Goal: Task Accomplishment & Management: Manage account settings

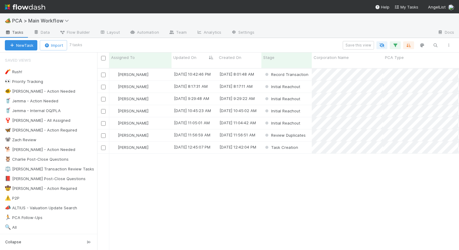
scroll to position [0, 0]
click at [158, 81] on div "[PERSON_NAME]" at bounding box center [140, 87] width 62 height 12
click at [163, 82] on div "[PERSON_NAME]" at bounding box center [140, 87] width 62 height 12
click at [153, 83] on div "[PERSON_NAME]" at bounding box center [140, 87] width 62 height 12
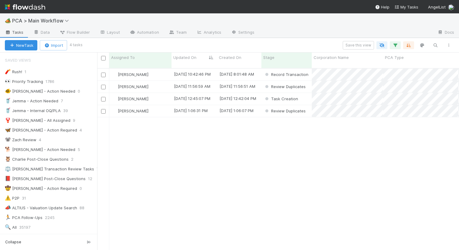
click at [218, 174] on div "Nathalie Gualito 8/19/25, 10:42:46 PM 8/11/25, 8:01:48 AM Record Transaction 0 …" at bounding box center [278, 162] width 362 height 186
click at [158, 82] on div "[PERSON_NAME]" at bounding box center [140, 87] width 62 height 12
click at [158, 83] on div "[PERSON_NAME]" at bounding box center [140, 87] width 62 height 12
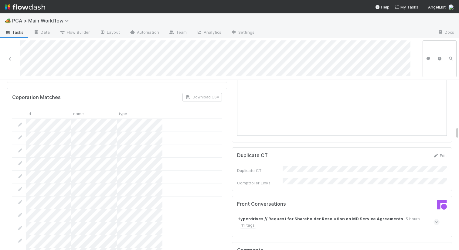
scroll to position [617, 0]
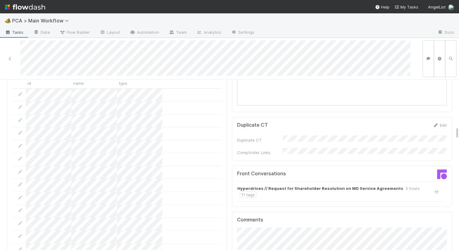
click at [276, 185] on strong "Hyperdrives // Request for Shareholder Resolution on MD Service Agreements" at bounding box center [320, 188] width 166 height 6
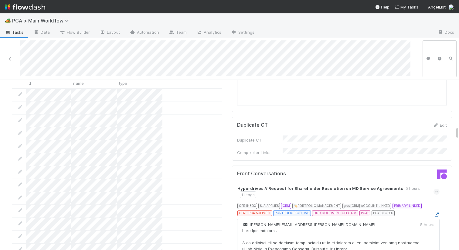
click at [436, 212] on icon at bounding box center [436, 214] width 6 height 4
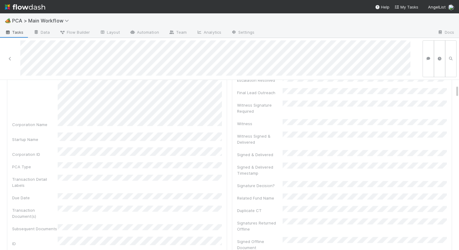
scroll to position [0, 0]
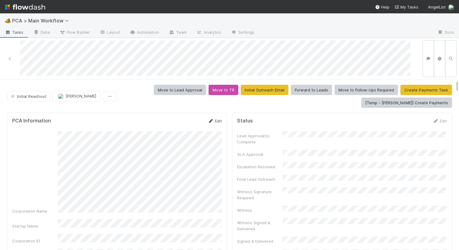
click at [214, 122] on link "Edit" at bounding box center [215, 120] width 14 height 5
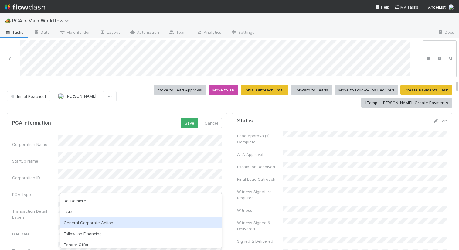
click at [99, 221] on div "General Corporate Action" at bounding box center [141, 222] width 162 height 11
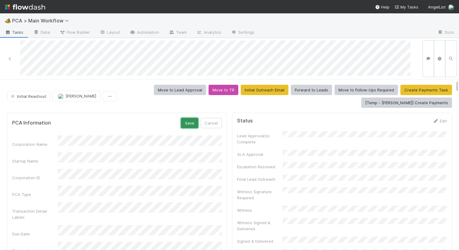
click at [190, 120] on button "Save" at bounding box center [189, 123] width 17 height 10
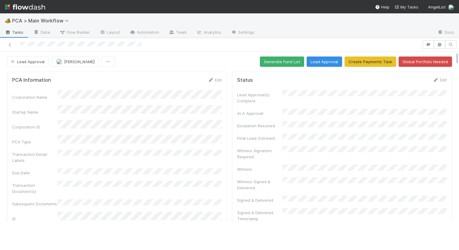
click at [217, 151] on div "Transaction Detail Labels" at bounding box center [117, 157] width 210 height 14
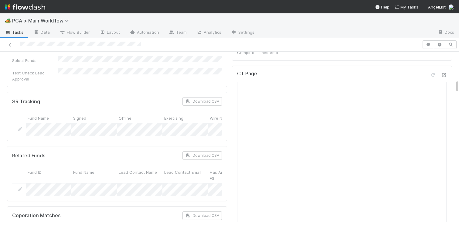
scroll to position [344, 0]
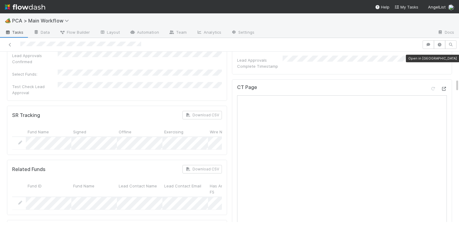
click at [446, 87] on icon at bounding box center [444, 89] width 6 height 4
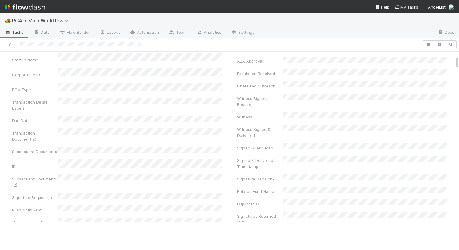
scroll to position [0, 0]
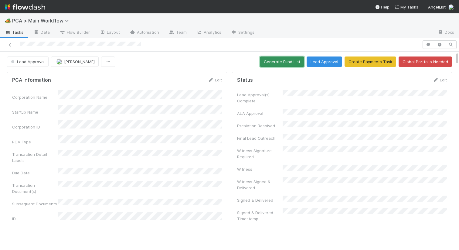
click at [284, 59] on button "Generate Fund List" at bounding box center [282, 61] width 44 height 10
click at [331, 66] on button "Lead Approval" at bounding box center [325, 61] width 36 height 10
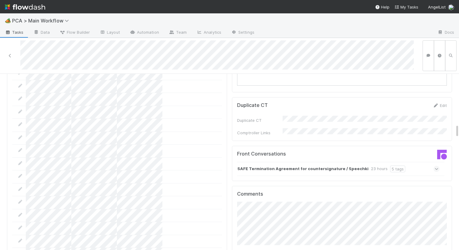
scroll to position [653, 0]
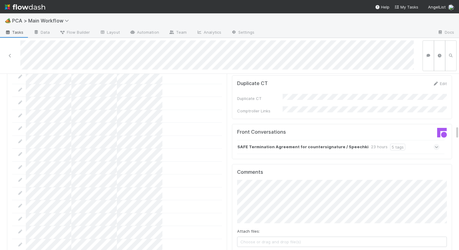
click at [264, 144] on strong "SAFE Termination Agreement for countersignature / Speechki" at bounding box center [302, 147] width 131 height 7
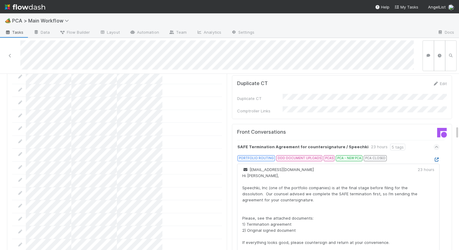
click at [436, 158] on icon at bounding box center [436, 160] width 6 height 4
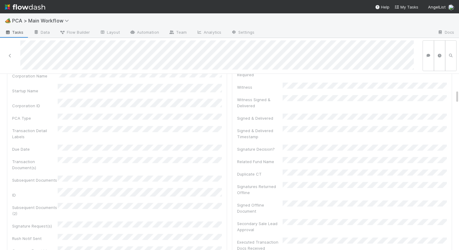
scroll to position [0, 0]
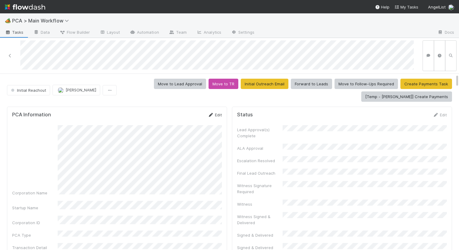
click at [218, 115] on link "Edit" at bounding box center [215, 114] width 14 height 5
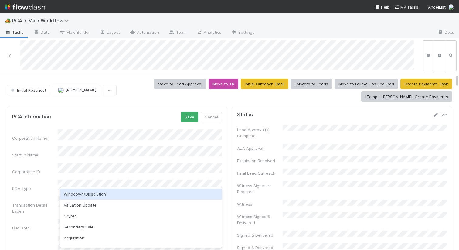
click at [138, 191] on div "Winddown/Dissolution" at bounding box center [141, 193] width 162 height 11
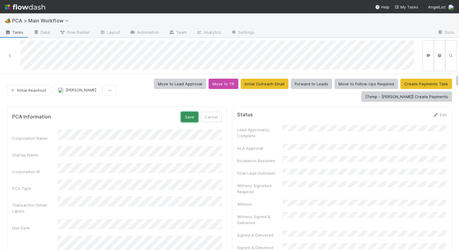
click at [188, 113] on button "Save" at bounding box center [189, 117] width 17 height 10
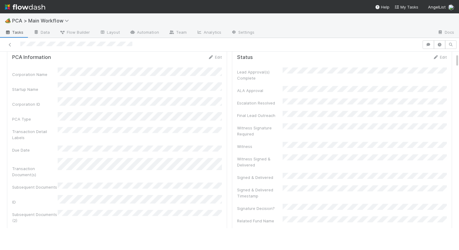
scroll to position [24, 0]
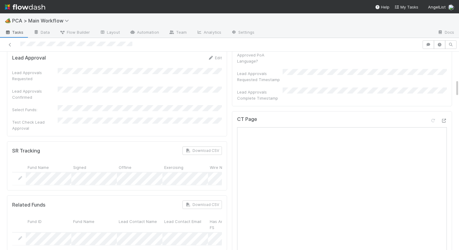
scroll to position [308, 0]
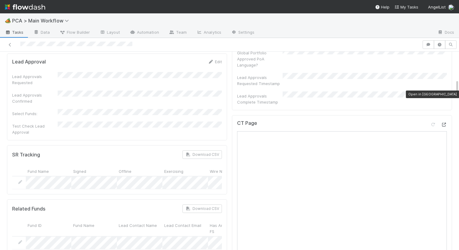
click at [441, 123] on icon at bounding box center [444, 125] width 6 height 4
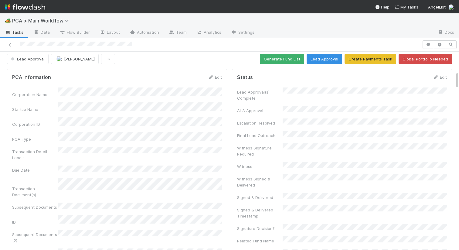
scroll to position [0, 0]
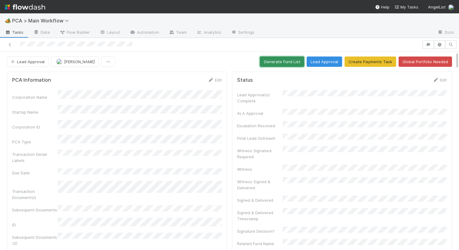
click at [273, 66] on button "Generate Fund List" at bounding box center [282, 61] width 44 height 10
click at [319, 61] on button "Lead Approval" at bounding box center [325, 61] width 36 height 10
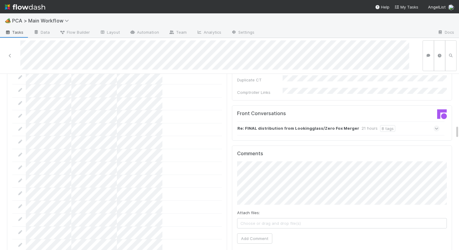
scroll to position [596, 0]
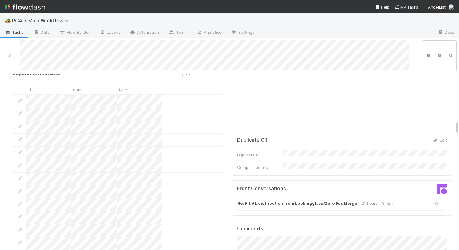
click at [264, 200] on strong "Re: FINAL distribution from Lookingglass/Zero Fox Merger" at bounding box center [298, 203] width 122 height 7
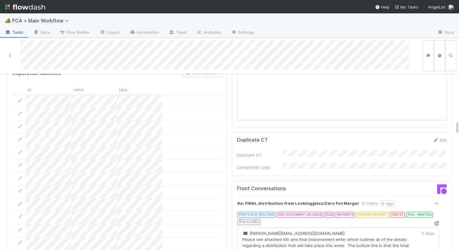
click at [434, 221] on icon at bounding box center [436, 223] width 6 height 4
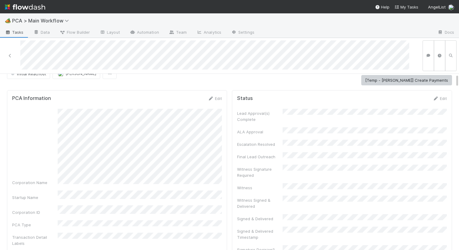
scroll to position [0, 0]
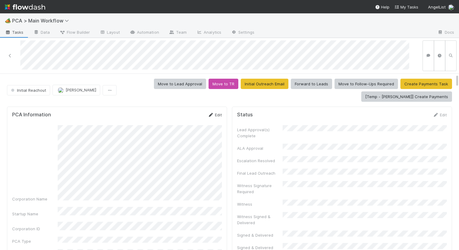
click at [218, 112] on link "Edit" at bounding box center [215, 114] width 14 height 5
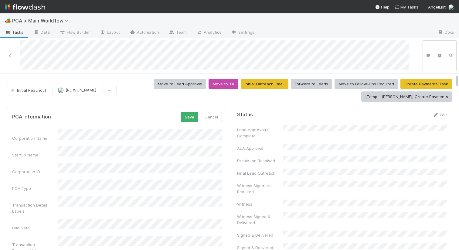
click at [48, 165] on div "Corporation ID" at bounding box center [117, 169] width 210 height 12
click at [190, 120] on button "Save" at bounding box center [189, 117] width 17 height 10
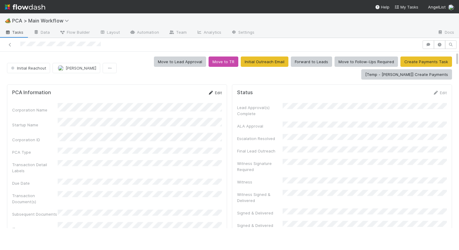
click at [218, 91] on link "Edit" at bounding box center [215, 92] width 14 height 5
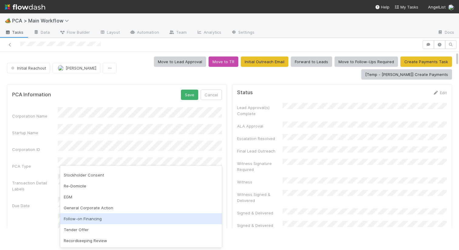
scroll to position [55, 0]
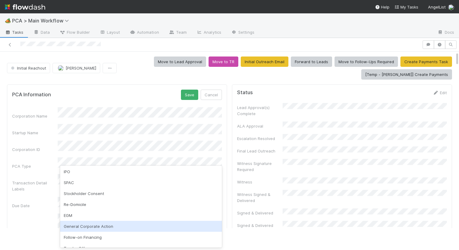
click at [74, 225] on div "General Corporate Action" at bounding box center [141, 226] width 162 height 11
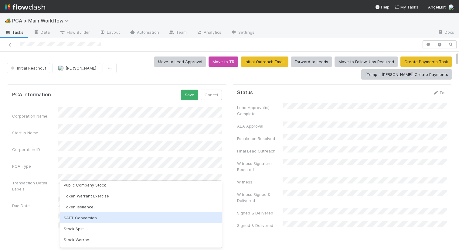
scroll to position [143, 0]
click at [90, 220] on div "Distribution" at bounding box center [141, 218] width 162 height 11
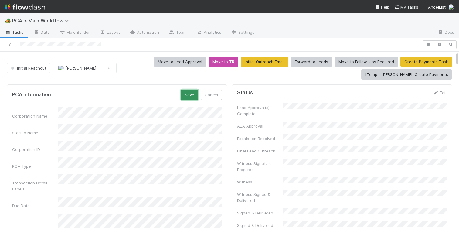
click at [189, 92] on button "Save" at bounding box center [189, 95] width 17 height 10
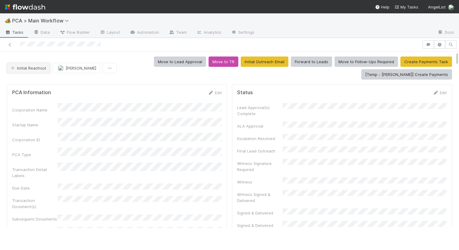
click at [19, 70] on button "Initial Reachout" at bounding box center [28, 68] width 43 height 10
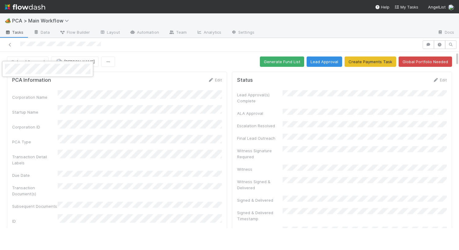
click at [138, 78] on div at bounding box center [229, 125] width 459 height 250
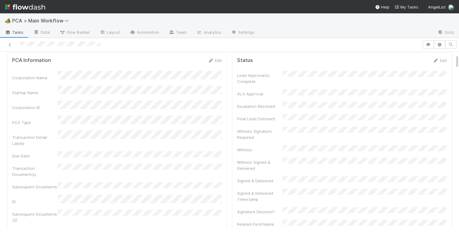
scroll to position [0, 0]
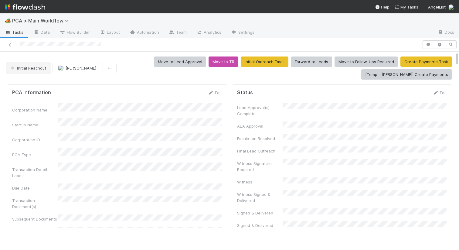
click at [26, 69] on span "Initial Reachout" at bounding box center [28, 68] width 36 height 5
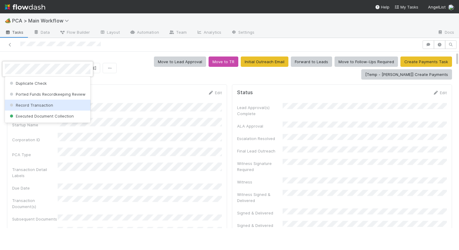
click at [36, 106] on span "Record Transaction" at bounding box center [30, 105] width 45 height 5
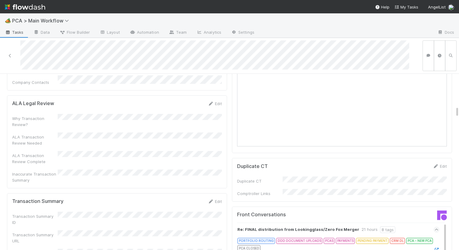
scroll to position [574, 0]
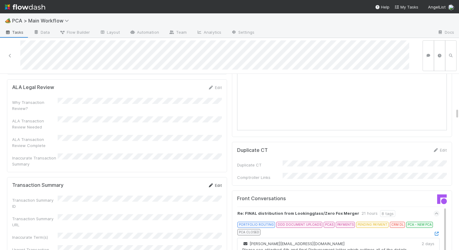
click at [212, 183] on icon at bounding box center [211, 185] width 6 height 4
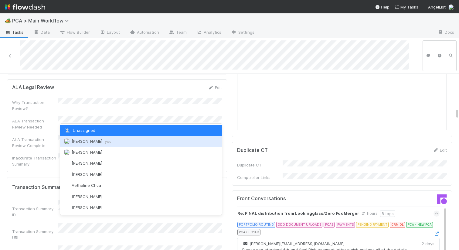
click at [106, 143] on div "Nathalie Gualito you" at bounding box center [141, 141] width 162 height 11
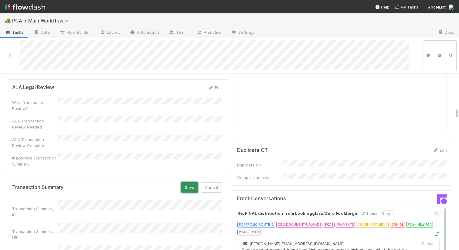
click at [194, 182] on button "Save" at bounding box center [189, 187] width 17 height 10
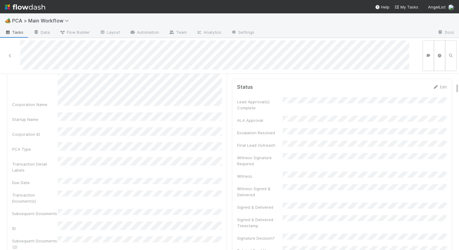
scroll to position [0, 0]
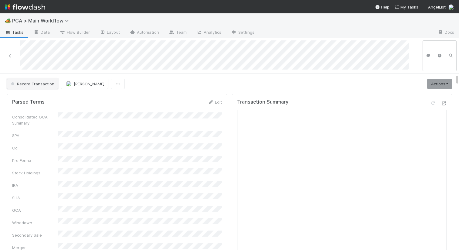
click at [42, 86] on button "Record Transaction" at bounding box center [32, 84] width 51 height 10
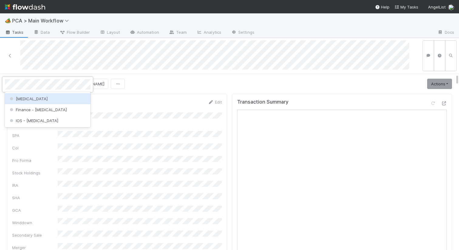
click at [32, 100] on div "[MEDICAL_DATA]" at bounding box center [48, 98] width 86 height 11
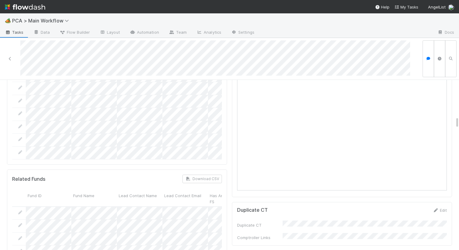
scroll to position [658, 0]
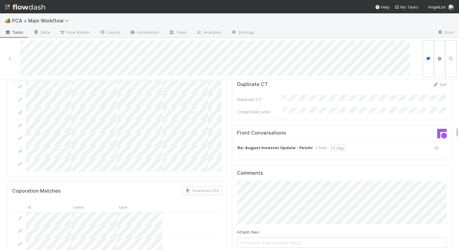
click at [267, 141] on div "Re: August Investor Update - Fetchr 1 hour 13 tags" at bounding box center [338, 148] width 202 height 14
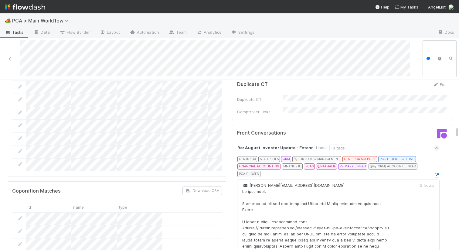
click at [437, 173] on icon at bounding box center [436, 175] width 6 height 4
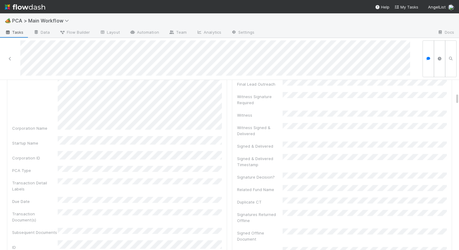
scroll to position [0, 0]
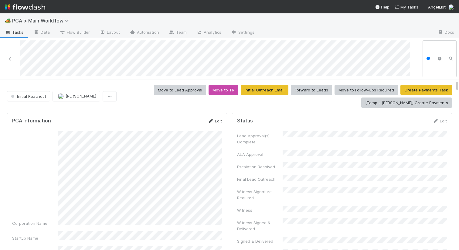
click at [216, 122] on link "Edit" at bounding box center [215, 120] width 14 height 5
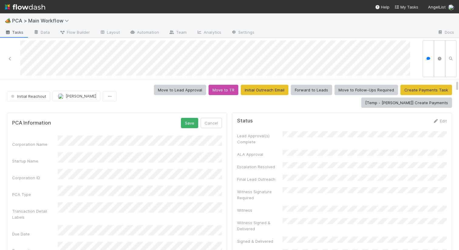
click at [185, 119] on button "Save" at bounding box center [189, 123] width 17 height 10
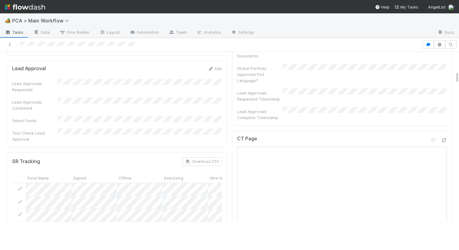
scroll to position [322, 0]
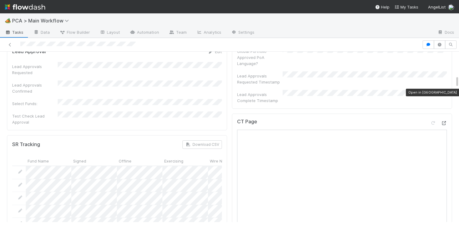
click at [446, 121] on icon at bounding box center [444, 123] width 6 height 4
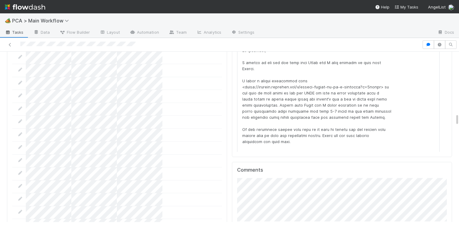
scroll to position [846, 0]
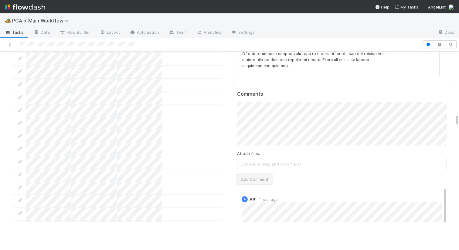
click at [259, 174] on button "Add Comment" at bounding box center [254, 179] width 35 height 10
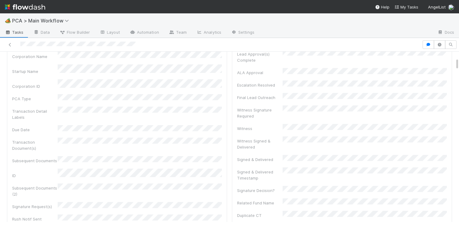
scroll to position [0, 0]
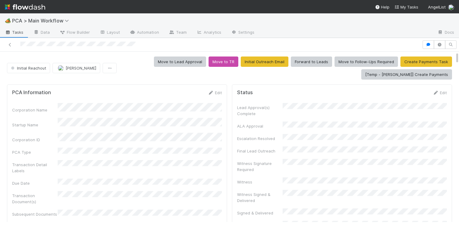
click at [27, 74] on div "Initial Reachout Nathalie Gualito Move to Lead Approval Move to TR Initial Outr…" at bounding box center [229, 67] width 445 height 23
click at [31, 69] on span "Initial Reachout" at bounding box center [28, 68] width 36 height 5
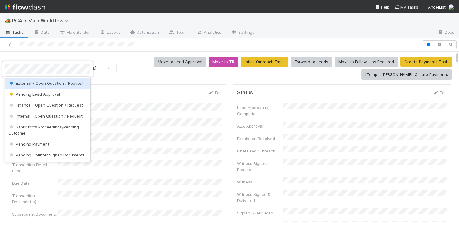
click at [20, 69] on body "🏕️ PCA > Main Workflow Tasks Data Flow Builder Layout Automation Team Analytics…" at bounding box center [229, 125] width 459 height 250
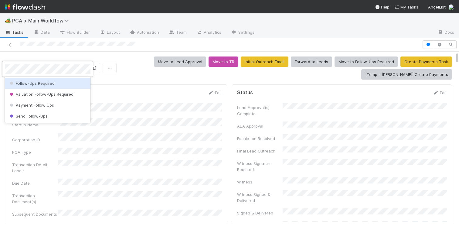
click at [13, 81] on span "Follow-Ups Required" at bounding box center [31, 83] width 46 height 5
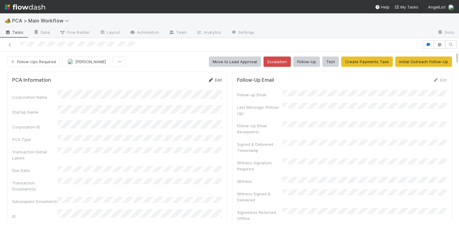
click at [216, 80] on link "Edit" at bounding box center [215, 79] width 14 height 5
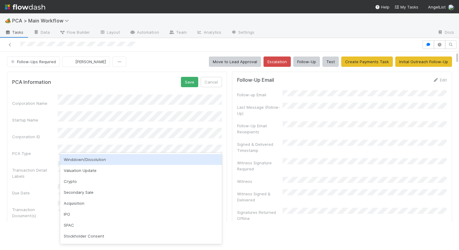
click at [81, 159] on div "Winddown/Dissolution" at bounding box center [141, 159] width 162 height 11
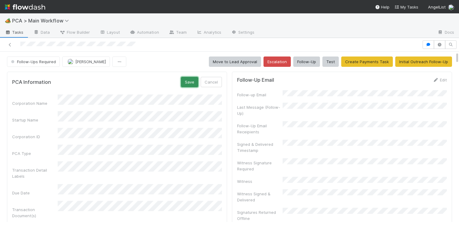
click at [191, 80] on button "Save" at bounding box center [189, 82] width 17 height 10
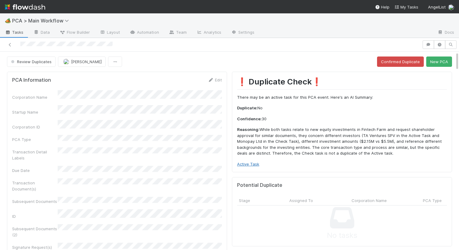
click at [241, 163] on link "Active Task" at bounding box center [248, 163] width 22 height 5
click at [441, 65] on button "New PCA" at bounding box center [439, 61] width 26 height 10
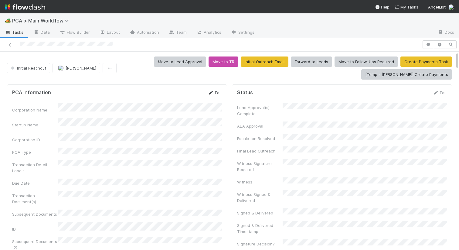
click at [217, 93] on link "Edit" at bounding box center [215, 92] width 14 height 5
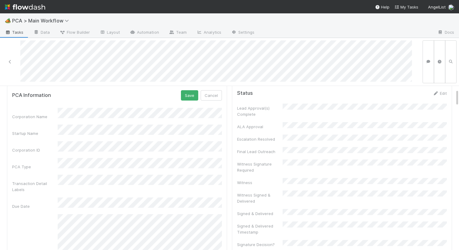
scroll to position [37, 0]
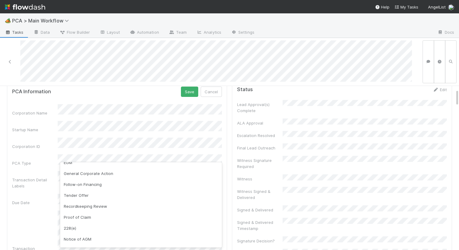
scroll to position [125, 0]
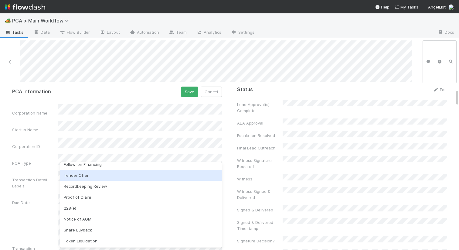
click at [44, 177] on div "Transaction Detail Labels" at bounding box center [35, 183] width 46 height 12
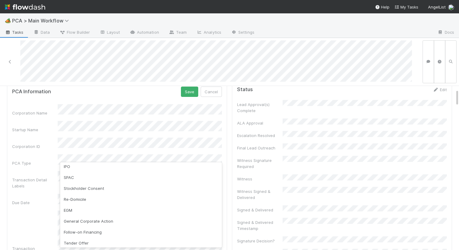
scroll to position [64, 0]
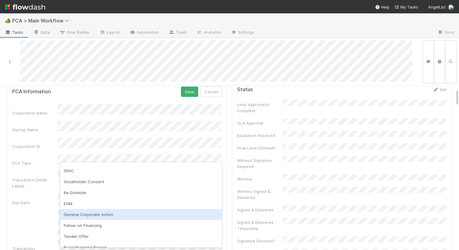
click at [86, 217] on div "General Corporate Action" at bounding box center [141, 214] width 162 height 11
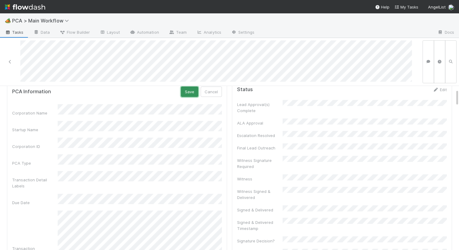
click at [191, 92] on button "Save" at bounding box center [189, 91] width 17 height 10
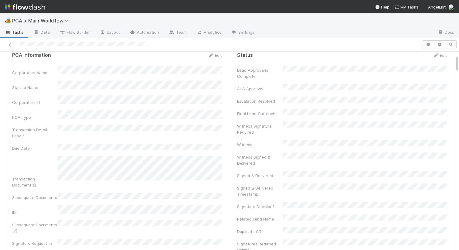
scroll to position [0, 0]
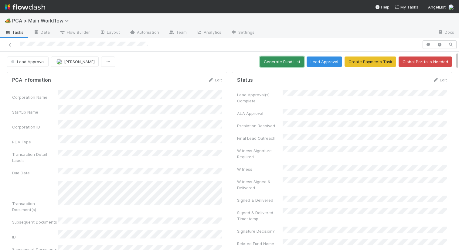
click at [271, 62] on button "Generate Fund List" at bounding box center [282, 61] width 44 height 10
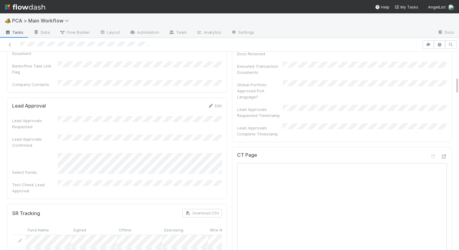
scroll to position [278, 0]
click at [446, 152] on icon at bounding box center [444, 154] width 6 height 4
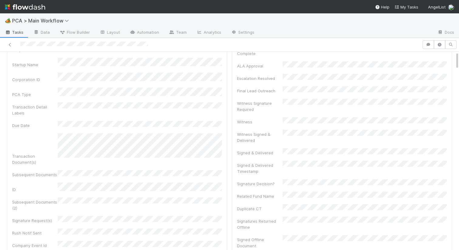
scroll to position [0, 0]
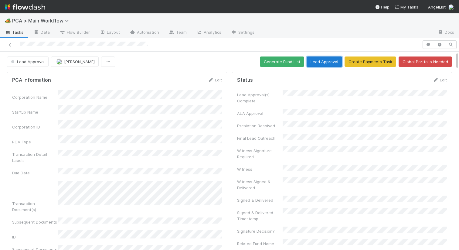
click at [323, 61] on button "Lead Approval" at bounding box center [325, 61] width 36 height 10
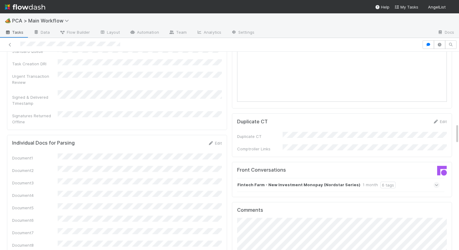
scroll to position [855, 0]
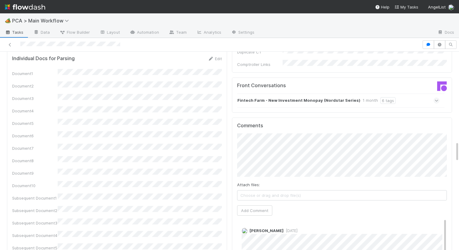
click at [281, 93] on div "Fintech Farm - New Investment Monopay (Nordstar Series) 1 month 6 tags" at bounding box center [338, 100] width 202 height 14
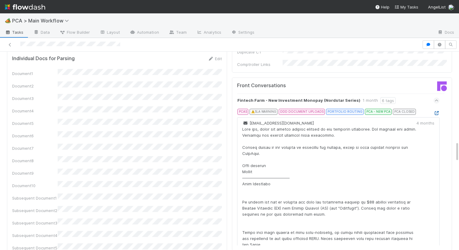
click at [437, 111] on icon at bounding box center [436, 113] width 6 height 4
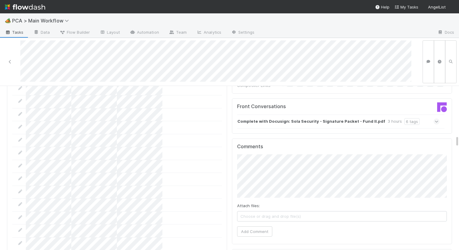
scroll to position [669, 0]
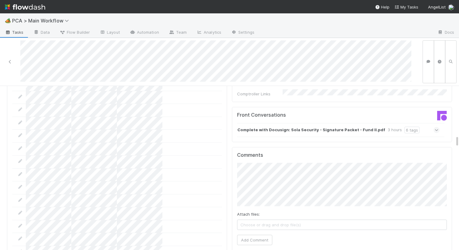
click at [241, 127] on strong "Complete with Docusign: Sola Security - Signature Packet - Fund II.pdf" at bounding box center [311, 130] width 148 height 7
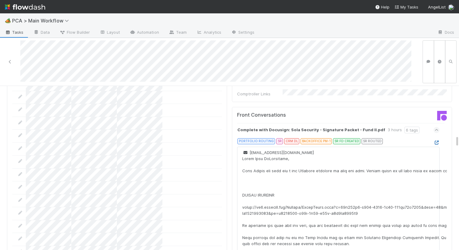
click at [437, 141] on icon at bounding box center [436, 143] width 6 height 4
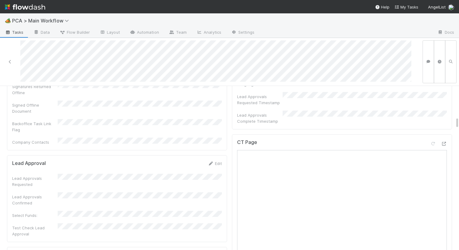
scroll to position [283, 0]
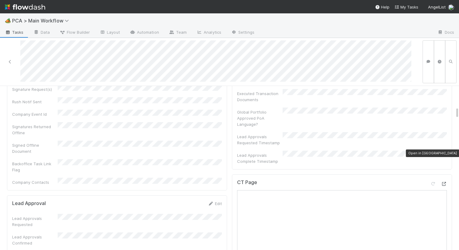
click at [443, 181] on div at bounding box center [444, 184] width 6 height 6
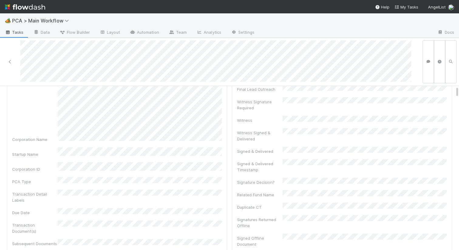
scroll to position [0, 0]
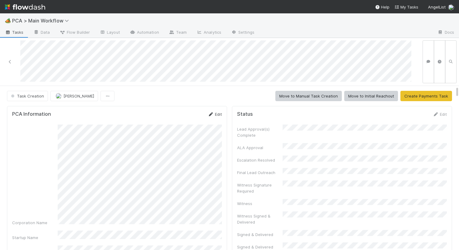
click at [215, 113] on link "Edit" at bounding box center [215, 114] width 14 height 5
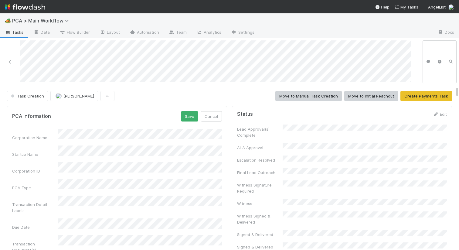
click at [189, 117] on button "Save" at bounding box center [189, 116] width 17 height 10
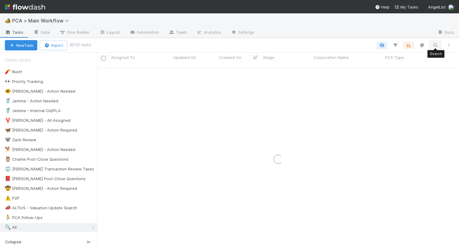
click at [436, 46] on icon "button" at bounding box center [435, 44] width 6 height 5
type input "Sola Security"
